Goal: Task Accomplishment & Management: Manage account settings

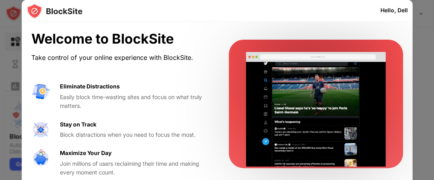
click at [394, 9] on div "Hello, Dell" at bounding box center [393, 10] width 27 height 6
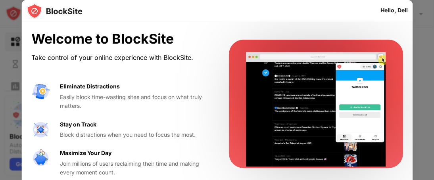
drag, startPoint x: 0, startPoint y: 97, endPoint x: 153, endPoint y: 135, distance: 157.5
click at [153, 180] on div "Hello, Dell Welcome to BlockSite Take control of your online experience with Bl…" at bounding box center [217, 180] width 434 height 0
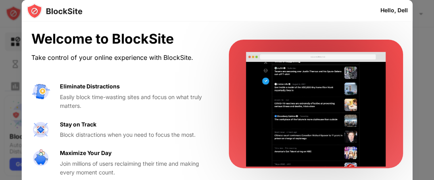
scroll to position [4, 0]
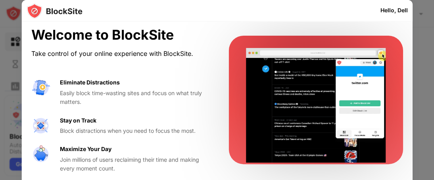
drag, startPoint x: 432, startPoint y: 79, endPoint x: 430, endPoint y: 127, distance: 48.1
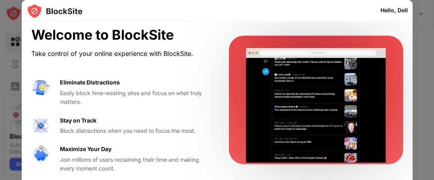
click at [430, 127] on div at bounding box center [217, 90] width 434 height 180
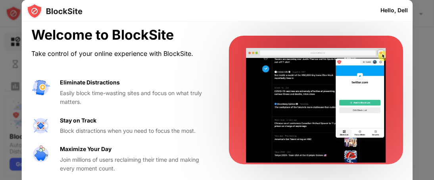
click at [384, 90] on div at bounding box center [316, 100] width 174 height 129
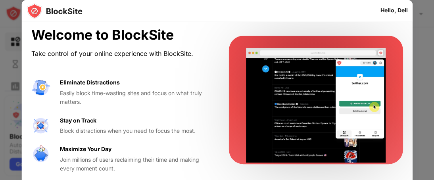
scroll to position [0, 0]
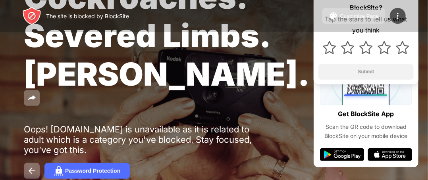
scroll to position [92, 0]
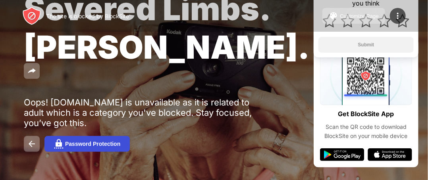
click at [87, 141] on div "Password Protection" at bounding box center [92, 144] width 55 height 6
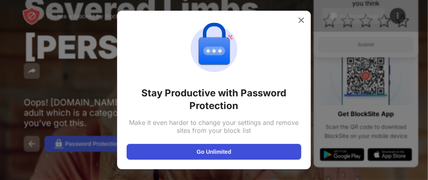
click at [197, 151] on button "Go Unlimited" at bounding box center [214, 152] width 175 height 16
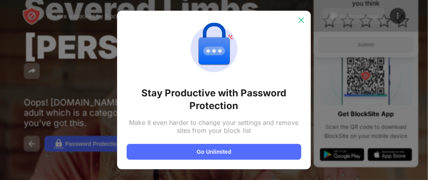
click at [300, 22] on img at bounding box center [301, 20] width 8 height 8
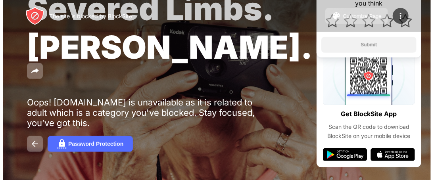
scroll to position [0, 0]
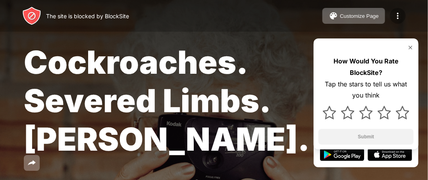
click at [401, 10] on div at bounding box center [398, 16] width 16 height 16
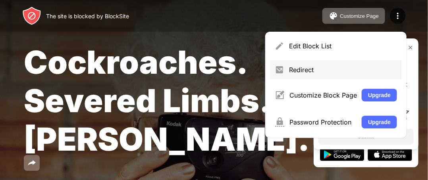
click at [297, 71] on div "Redirect" at bounding box center [343, 70] width 108 height 8
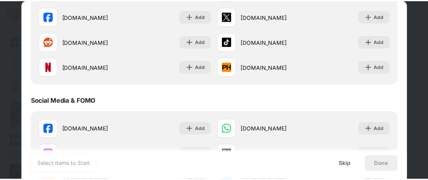
scroll to position [132, 0]
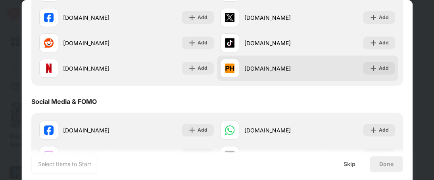
click at [244, 67] on div "pornhub.com" at bounding box center [276, 68] width 64 height 8
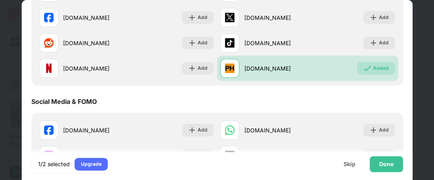
click at [430, 31] on div at bounding box center [217, 90] width 434 height 180
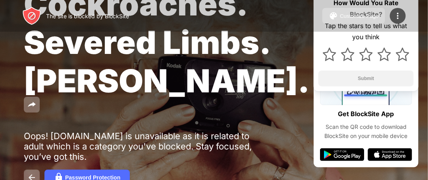
scroll to position [92, 0]
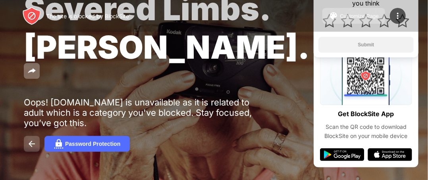
click at [29, 136] on button at bounding box center [32, 144] width 16 height 16
